Goal: Entertainment & Leisure: Consume media (video, audio)

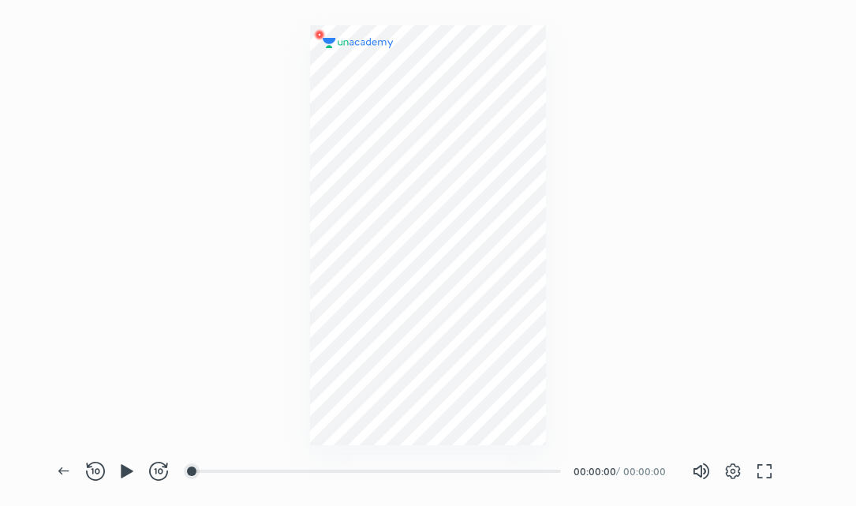
scroll to position [506, 856]
click at [129, 476] on icon "button" at bounding box center [127, 471] width 19 height 19
click at [132, 461] on button "button" at bounding box center [127, 471] width 32 height 32
click at [115, 477] on span "button" at bounding box center [126, 471] width 25 height 19
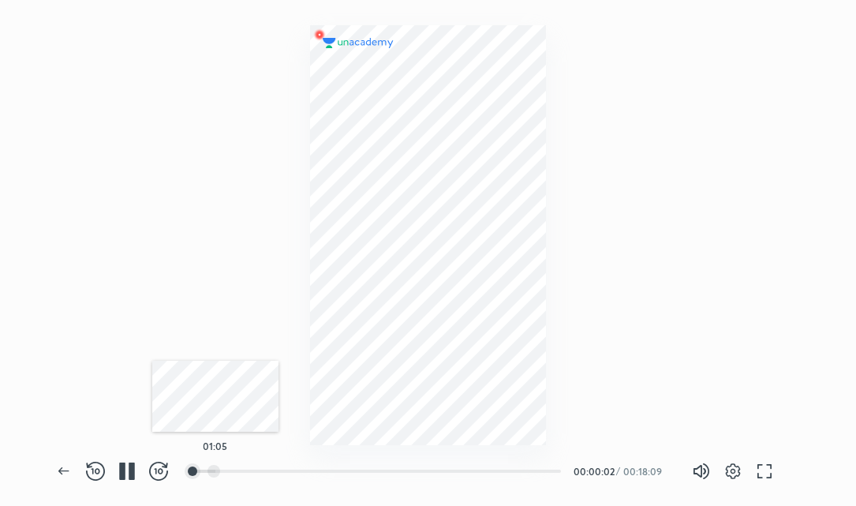
click at [215, 477] on div at bounding box center [214, 471] width 13 height 13
